Goal: Transaction & Acquisition: Purchase product/service

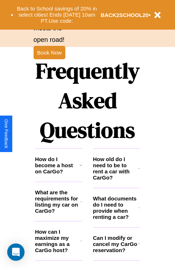
scroll to position [876, 0]
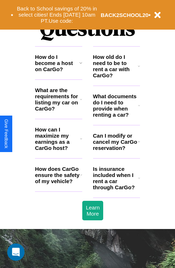
click at [116, 78] on h3 "How old do I need to be to rent a car with CarGo?" at bounding box center [115, 66] width 45 height 25
click at [59, 72] on h3 "How do I become a host on CarGo?" at bounding box center [57, 63] width 44 height 18
click at [59, 111] on h3 "What are the requirements for listing my car on CarGo?" at bounding box center [57, 99] width 45 height 25
click at [116, 117] on h3 "What documents do I need to provide when renting a car?" at bounding box center [116, 105] width 46 height 25
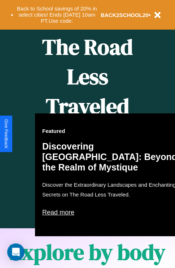
scroll to position [111, 0]
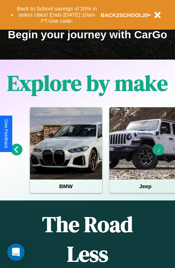
click at [159, 155] on icon at bounding box center [159, 150] width 12 height 12
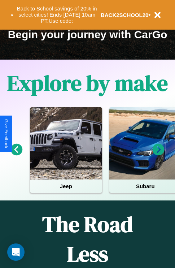
click at [159, 155] on icon at bounding box center [159, 150] width 12 height 12
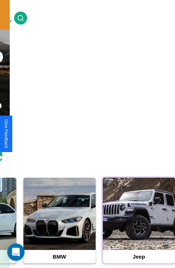
click at [139, 225] on div at bounding box center [139, 214] width 72 height 72
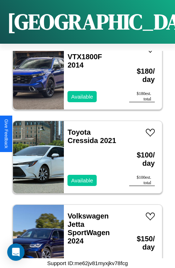
scroll to position [13454, 0]
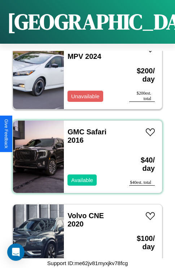
click at [85, 153] on div "GMC Safari 2016 Available" at bounding box center [93, 157] width 58 height 72
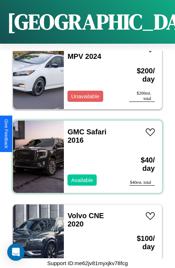
click at [85, 153] on div "GMC Safari 2016 Available" at bounding box center [93, 157] width 58 height 72
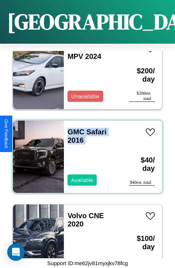
click at [85, 153] on div "GMC Safari 2016 Available" at bounding box center [93, 157] width 58 height 72
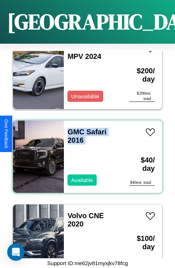
click at [85, 153] on div "GMC Safari 2016 Available" at bounding box center [93, 157] width 58 height 72
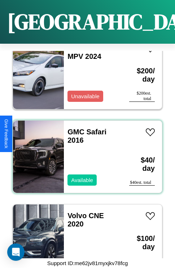
click at [85, 153] on div "GMC Safari 2016 Available" at bounding box center [93, 157] width 58 height 72
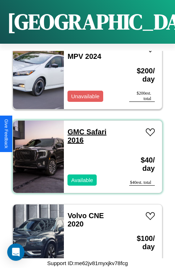
click at [74, 128] on link "GMC Safari 2016" at bounding box center [87, 136] width 39 height 16
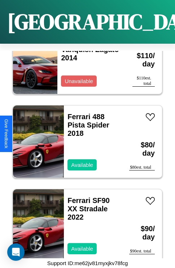
scroll to position [7832, 0]
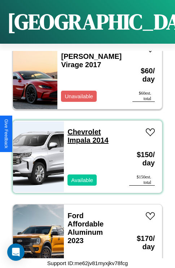
click at [82, 128] on link "Chevrolet Impala 2014" at bounding box center [88, 136] width 41 height 16
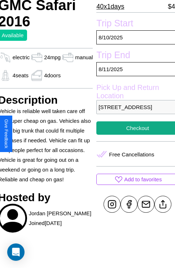
scroll to position [180, 29]
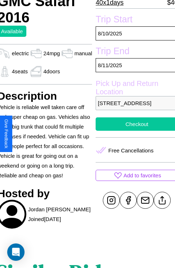
click at [134, 131] on button "Checkout" at bounding box center [137, 124] width 82 height 13
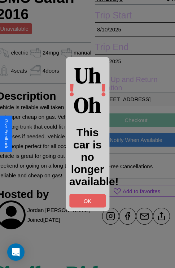
scroll to position [182, 29]
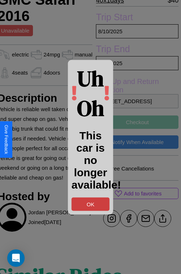
click at [90, 204] on button "OK" at bounding box center [91, 203] width 38 height 13
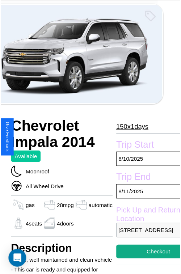
scroll to position [47, 30]
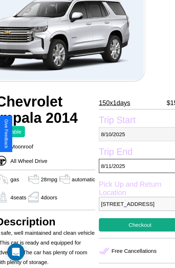
click at [134, 134] on p "8 / 10 / 2025" at bounding box center [140, 134] width 82 height 14
select select "*"
select select "****"
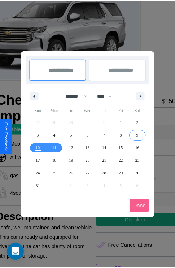
scroll to position [0, 30]
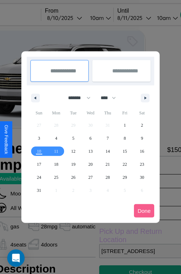
click at [75, 18] on div at bounding box center [90, 137] width 181 height 274
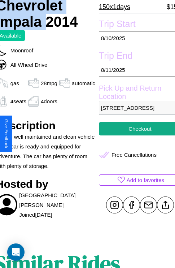
scroll to position [147, 30]
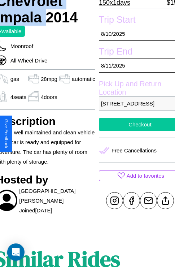
click at [134, 131] on button "Checkout" at bounding box center [140, 124] width 82 height 13
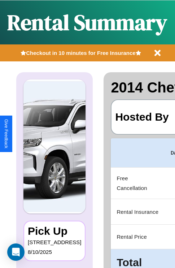
scroll to position [0, 137]
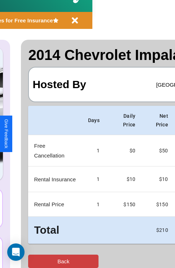
click at [35, 262] on button "Back" at bounding box center [63, 261] width 71 height 13
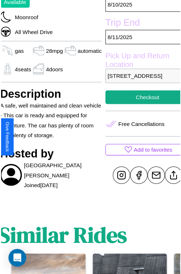
scroll to position [199, 30]
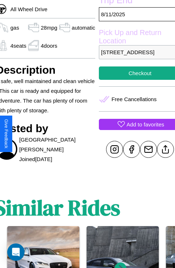
click at [134, 129] on p "Add to favorites" at bounding box center [146, 125] width 38 height 10
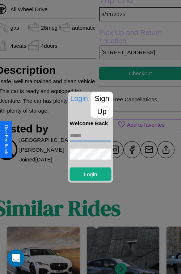
click at [90, 135] on input "text" at bounding box center [91, 135] width 42 height 12
